Goal: Task Accomplishment & Management: Use online tool/utility

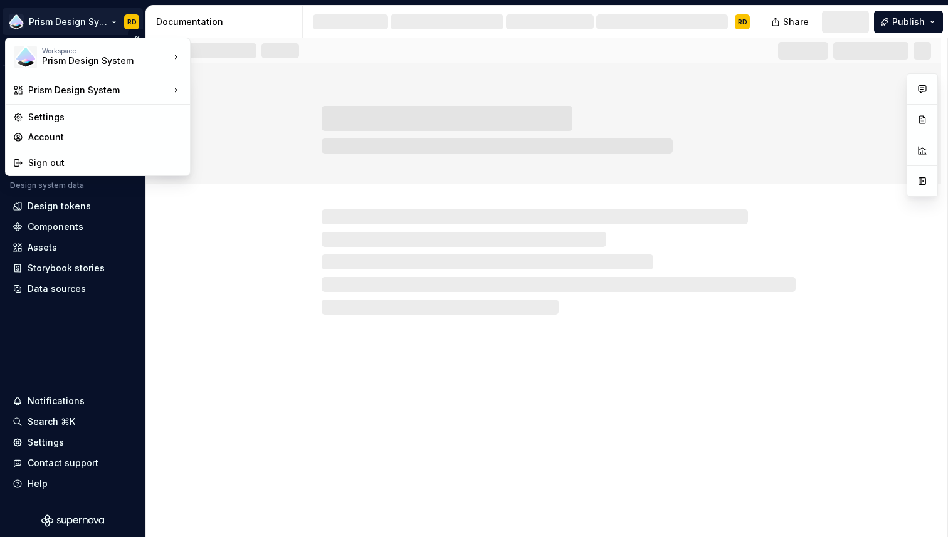
click at [76, 23] on html "Prism Design System RD Version Current draft Home Documentation Analytics Code …" at bounding box center [474, 268] width 948 height 537
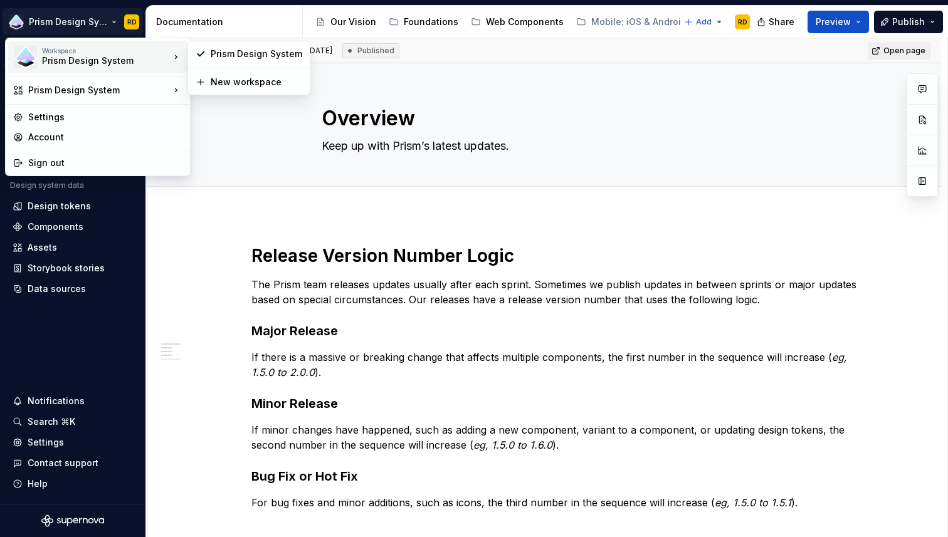
click at [94, 51] on div "Workspace" at bounding box center [106, 51] width 128 height 8
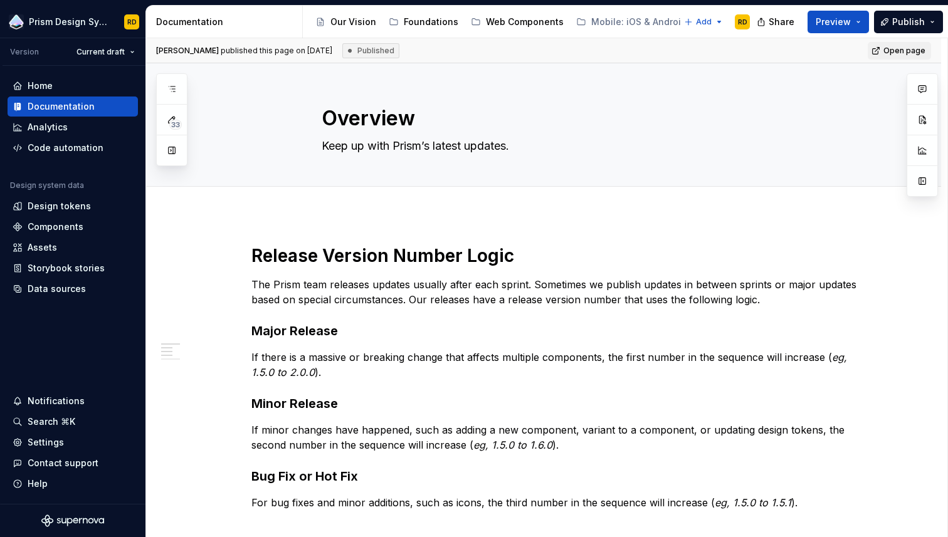
click at [167, 257] on html "Prism Design System RD Version Current draft Home Documentation Analytics Code …" at bounding box center [474, 268] width 948 height 537
click at [43, 89] on div "Home" at bounding box center [40, 86] width 25 height 13
click at [903, 52] on span "Open page" at bounding box center [904, 51] width 42 height 10
type textarea "*"
